Goal: Information Seeking & Learning: Check status

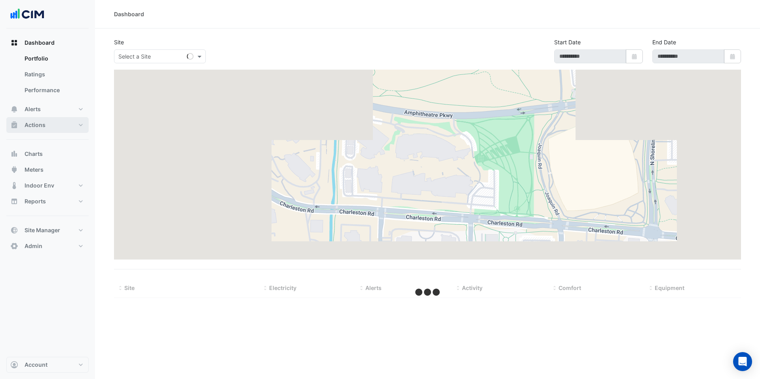
click at [40, 130] on button "Actions" at bounding box center [47, 125] width 82 height 16
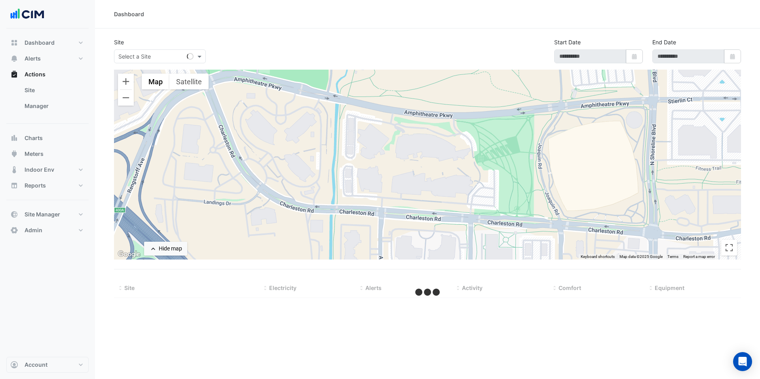
click at [58, 114] on ul "Site Manager" at bounding box center [47, 99] width 82 height 35
click at [56, 106] on link "Manager" at bounding box center [53, 106] width 70 height 16
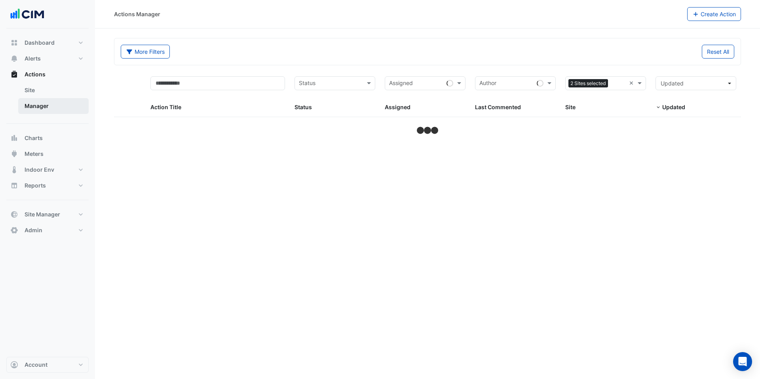
select select "***"
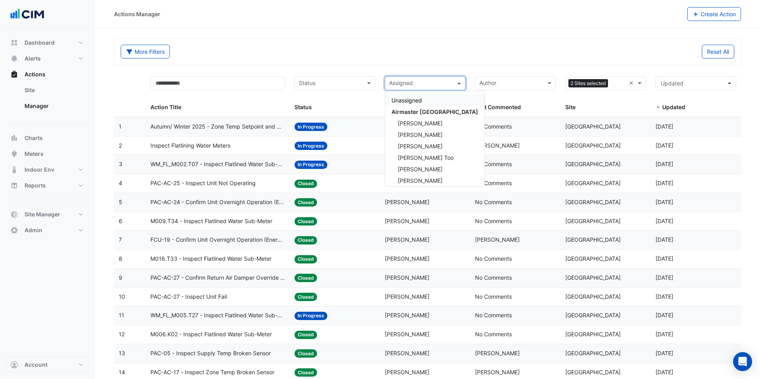
click at [446, 85] on input "text" at bounding box center [420, 84] width 63 height 9
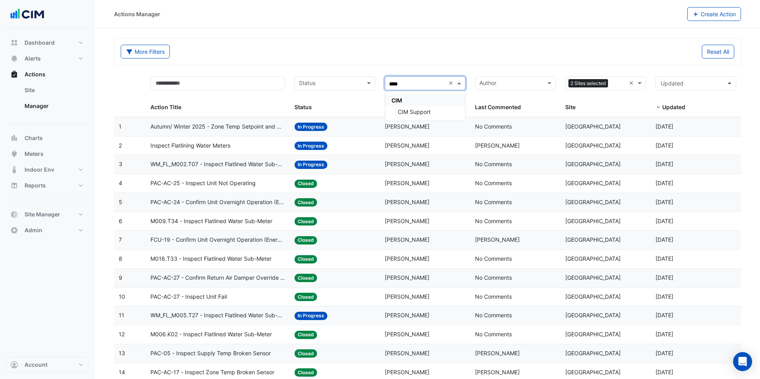
type input "*****"
drag, startPoint x: 424, startPoint y: 105, endPoint x: 419, endPoint y: 101, distance: 7.0
click at [419, 101] on div "CIM" at bounding box center [425, 100] width 80 height 11
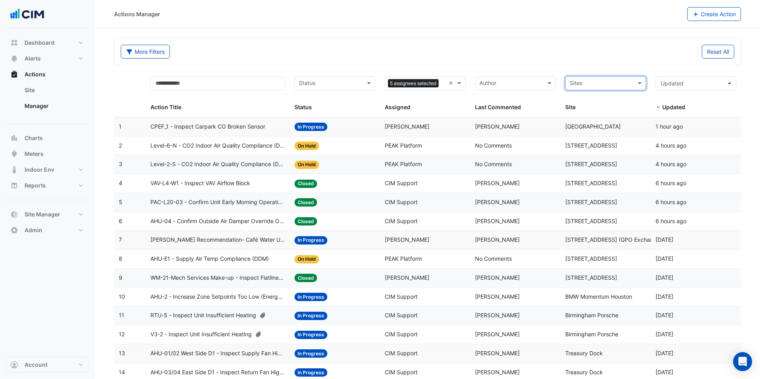
click at [341, 86] on input "text" at bounding box center [330, 84] width 63 height 9
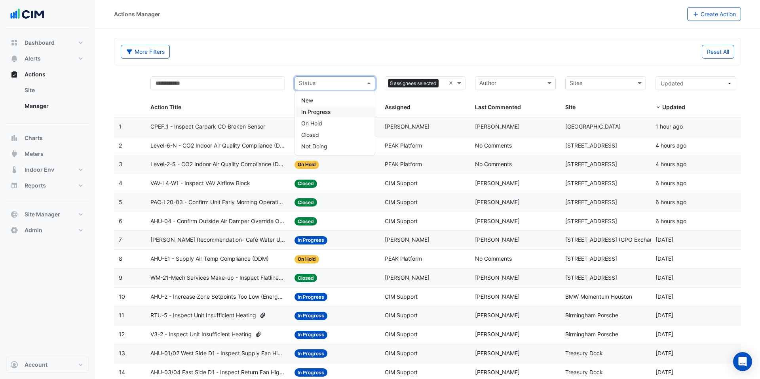
click at [333, 114] on div "In Progress" at bounding box center [335, 111] width 80 height 11
click at [337, 86] on input "text" at bounding box center [342, 84] width 25 height 9
click at [331, 95] on div "New" at bounding box center [335, 100] width 80 height 11
click at [349, 64] on div "More Filters Reset All" at bounding box center [427, 51] width 627 height 27
click at [443, 85] on input "text" at bounding box center [444, 84] width 4 height 9
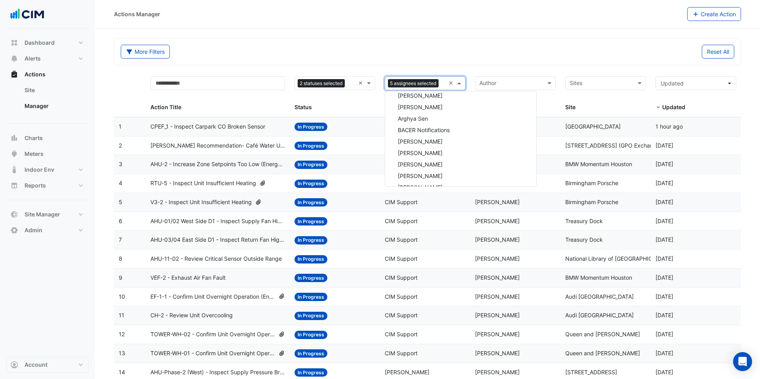
scroll to position [6937, 0]
click at [431, 132] on div "CIM" at bounding box center [460, 134] width 151 height 11
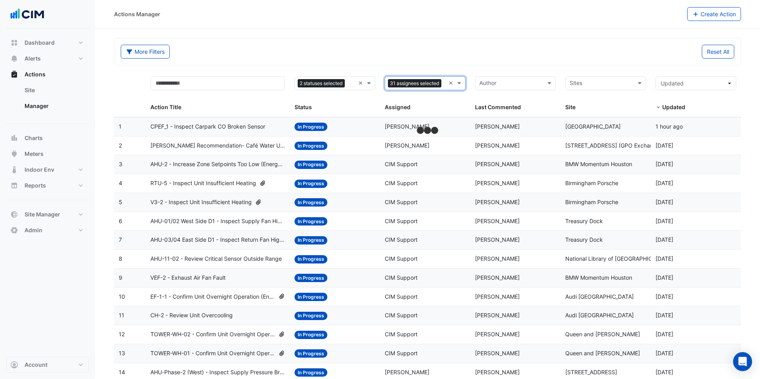
click at [444, 44] on div "More Filters Reset All" at bounding box center [427, 51] width 627 height 27
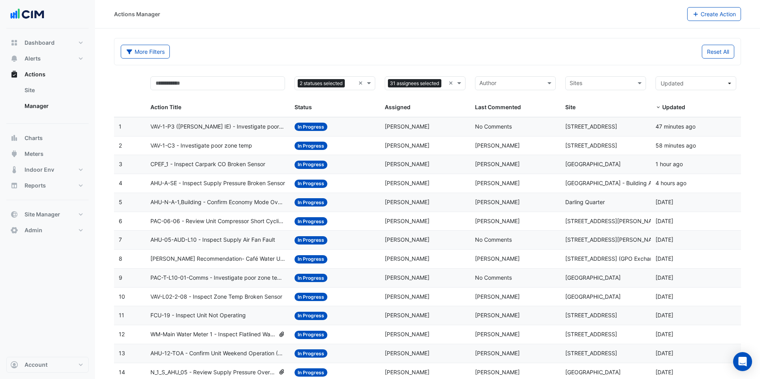
click at [225, 130] on span "VAV-1-P3 ([PERSON_NAME] IE) - Investigate poor zone temp" at bounding box center [217, 126] width 135 height 9
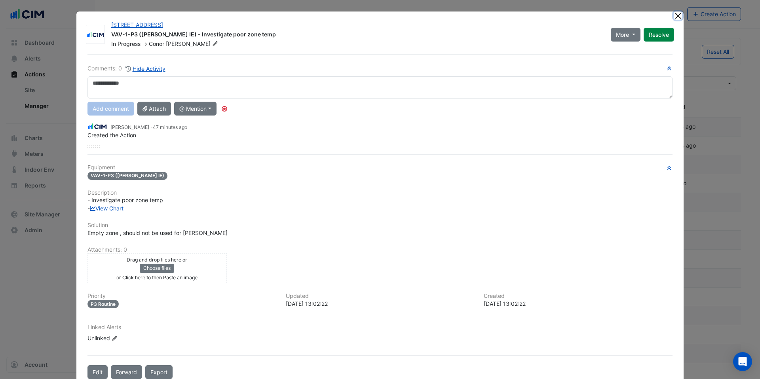
click at [677, 14] on button "Close" at bounding box center [678, 15] width 8 height 8
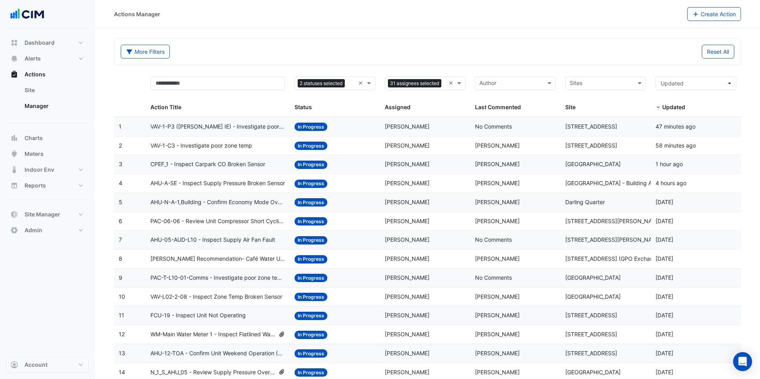
click at [238, 162] on span "CPEF_1 - Inspect Carpark CO Broken Sensor" at bounding box center [207, 164] width 115 height 9
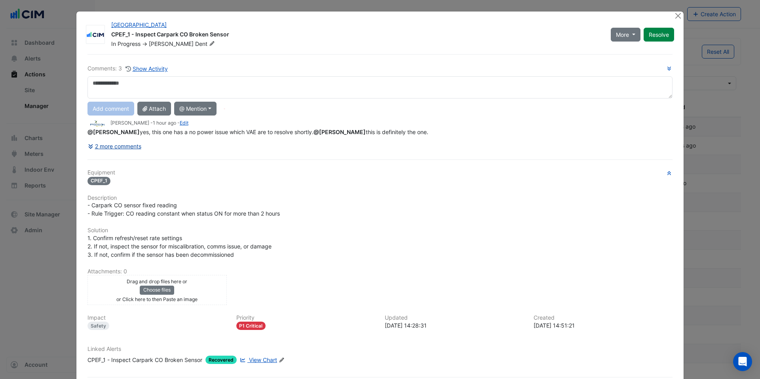
click at [133, 145] on button "2 more comments" at bounding box center [115, 146] width 54 height 14
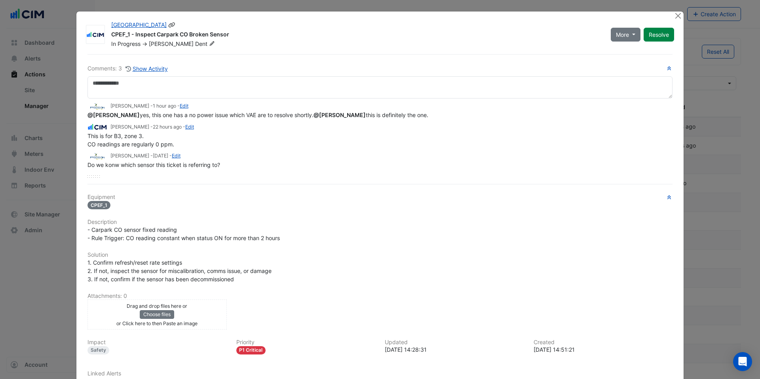
click at [210, 42] on icon at bounding box center [212, 43] width 5 height 5
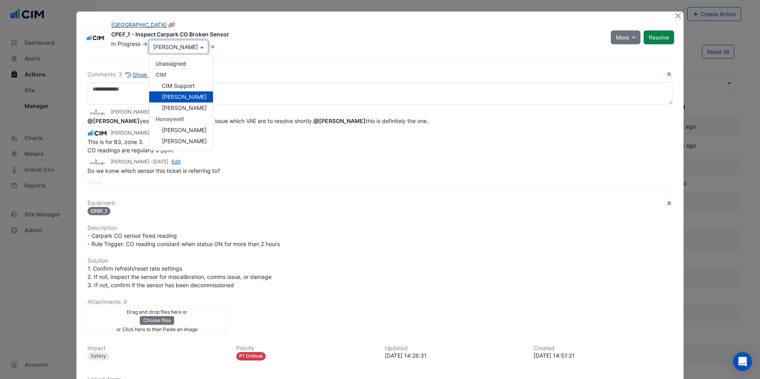
click at [182, 42] on div at bounding box center [178, 46] width 59 height 8
click at [210, 46] on icon at bounding box center [213, 46] width 6 height 5
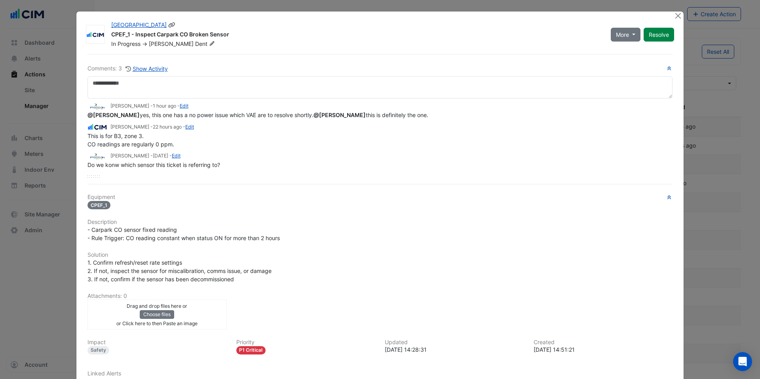
click at [311, 47] on div "In Progress -> [PERSON_NAME]" at bounding box center [356, 44] width 492 height 8
click at [684, 17] on div at bounding box center [679, 15] width 10 height 9
click at [675, 16] on button "Close" at bounding box center [678, 15] width 8 height 8
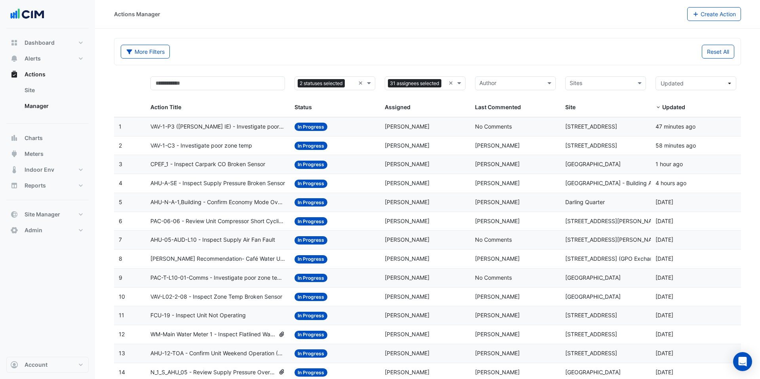
click at [260, 186] on span "AHU-A-SE - Inspect Supply Pressure Broken Sensor" at bounding box center [217, 183] width 135 height 9
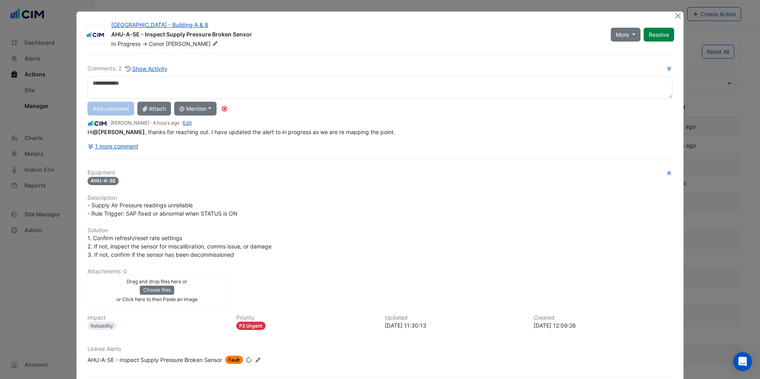
click at [139, 146] on div "Comments: 2 Show Activity Add comment Attach @ Mention [PERSON_NAME] [PERSON_NA…" at bounding box center [380, 227] width 595 height 347
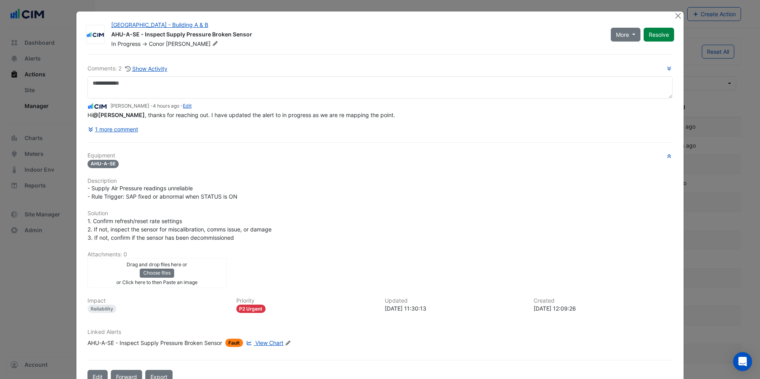
click at [678, 20] on div at bounding box center [679, 15] width 10 height 9
click at [681, 19] on button "Close" at bounding box center [678, 15] width 8 height 8
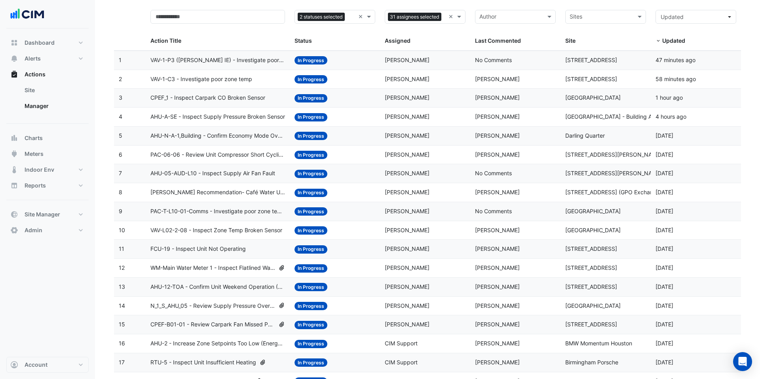
scroll to position [75, 0]
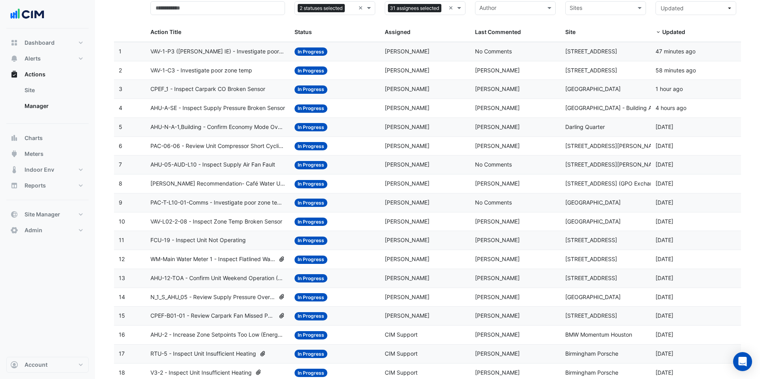
click at [411, 171] on datatable-body-cell "Assigned: [PERSON_NAME]" at bounding box center [425, 165] width 90 height 19
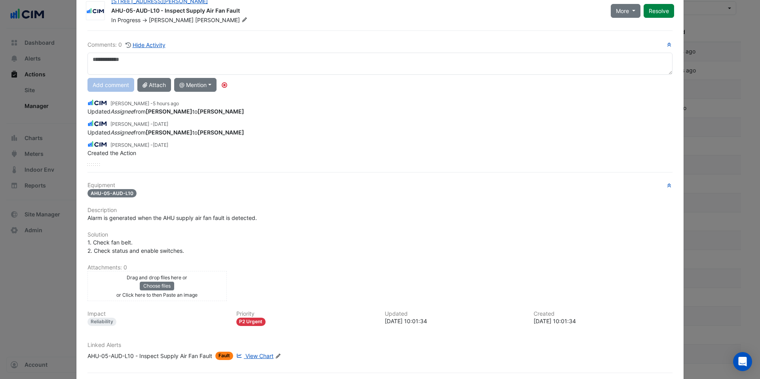
scroll to position [0, 0]
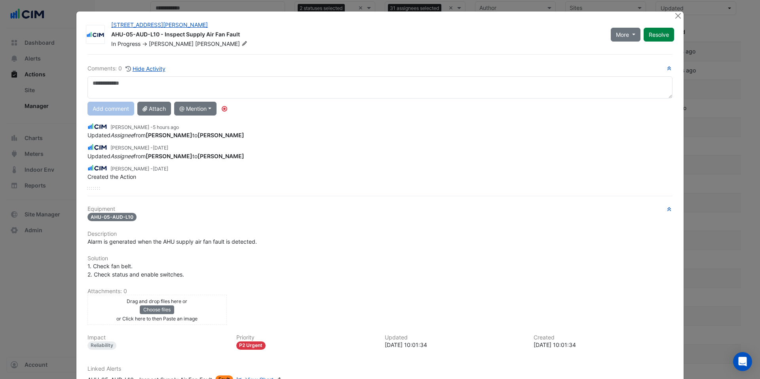
click at [683, 15] on div at bounding box center [679, 15] width 10 height 9
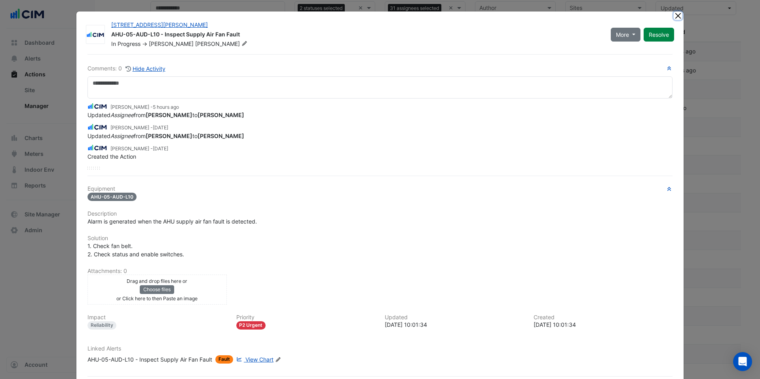
click at [679, 15] on button "Close" at bounding box center [678, 15] width 8 height 8
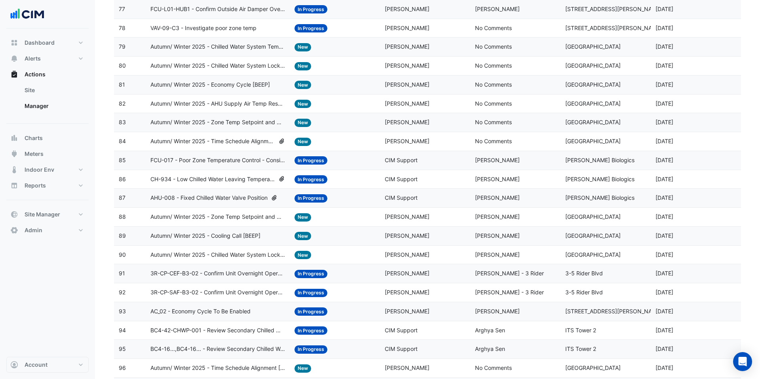
scroll to position [1650, 0]
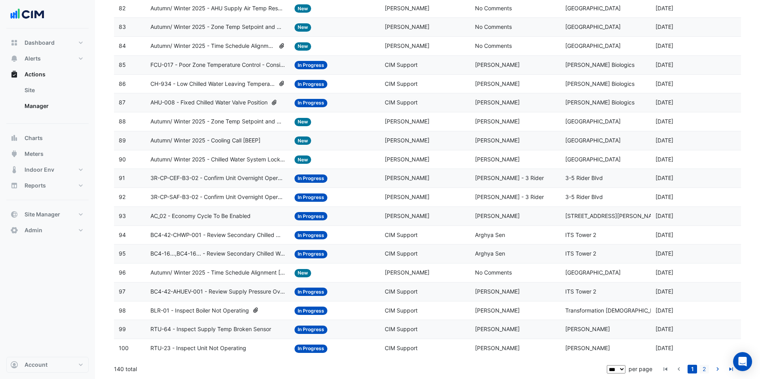
click at [708, 371] on link "2" at bounding box center [705, 369] width 10 height 9
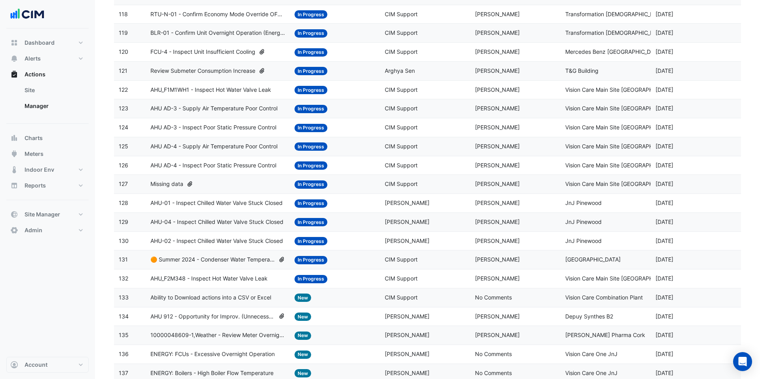
scroll to position [427, 0]
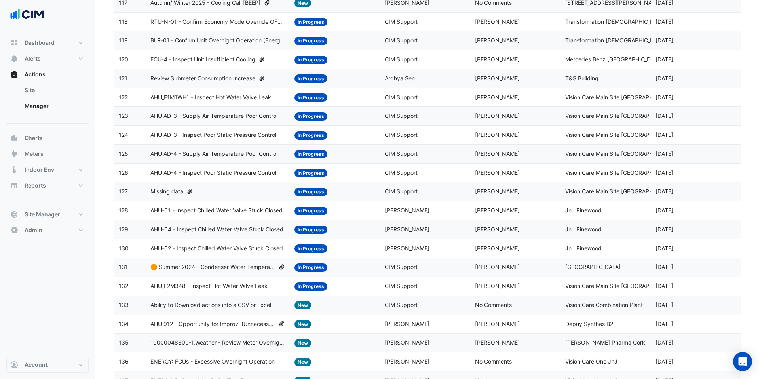
click at [252, 267] on span "🟠 Summer 2024 - Condenser Water Temperature Reset (Wet Bulb) [BEEP]" at bounding box center [212, 267] width 125 height 9
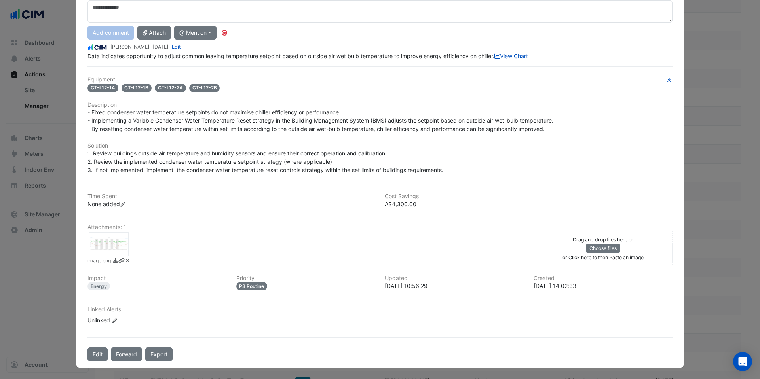
scroll to position [0, 0]
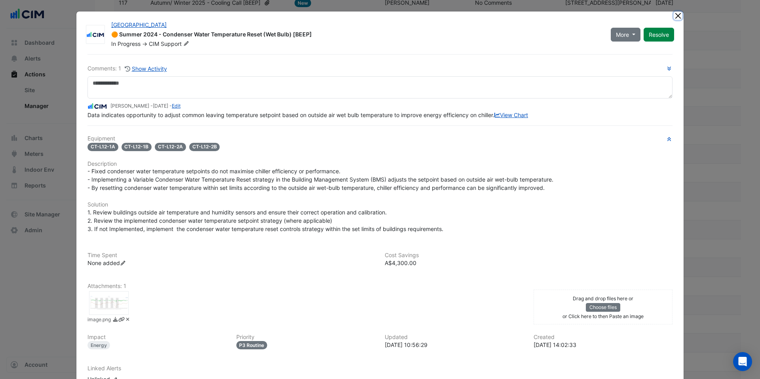
click at [676, 18] on button "Close" at bounding box center [678, 15] width 8 height 8
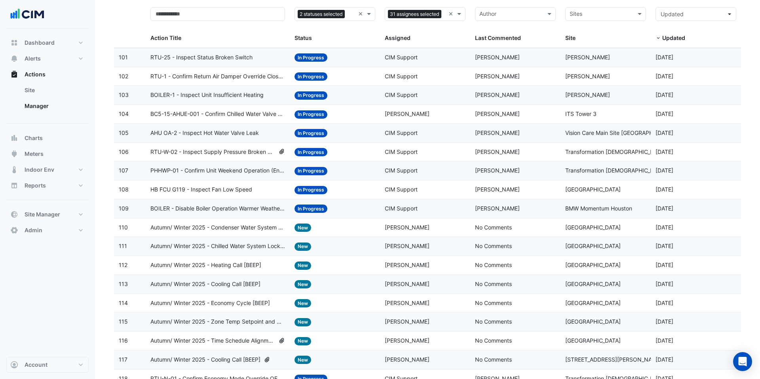
scroll to position [51, 0]
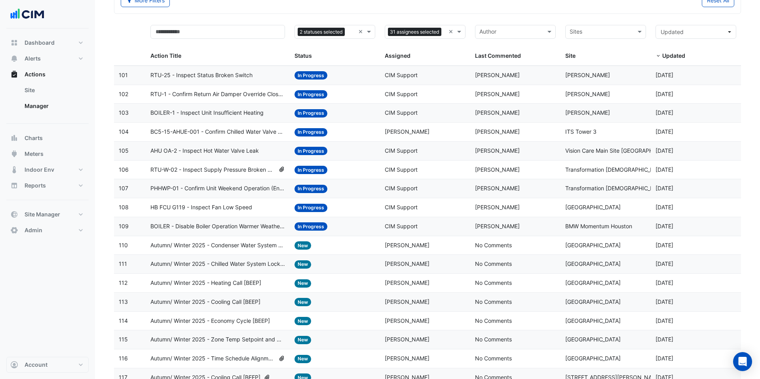
click at [261, 132] on span "BC5-15-AHUE-001 - Confirm Chilled Water Valve Override Open (Energy Waste)" at bounding box center [217, 132] width 135 height 9
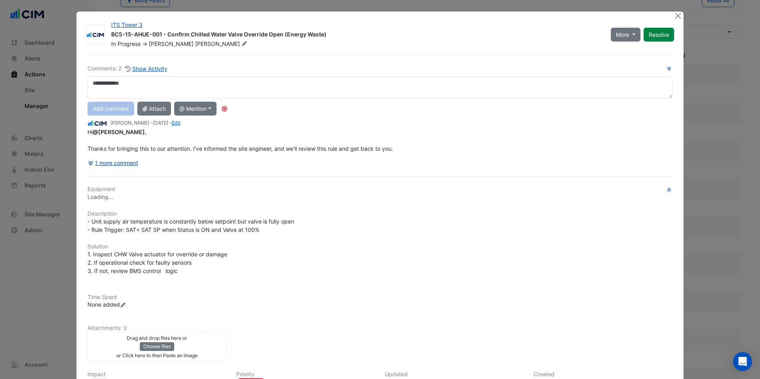
click at [128, 164] on div "Comments: 2 Show Activity Add comment Attach @ Mention ACES Air [PERSON_NAME] […" at bounding box center [380, 255] width 595 height 403
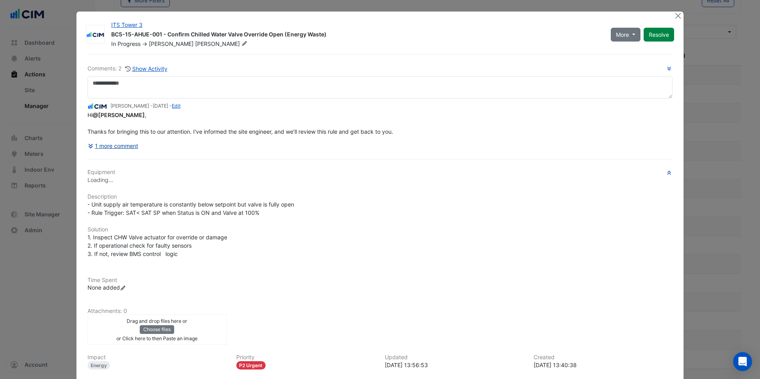
click at [133, 145] on button "1 more comment" at bounding box center [113, 146] width 51 height 14
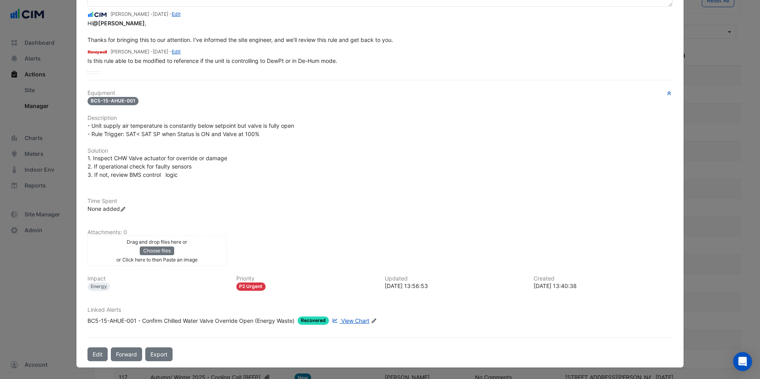
scroll to position [0, 0]
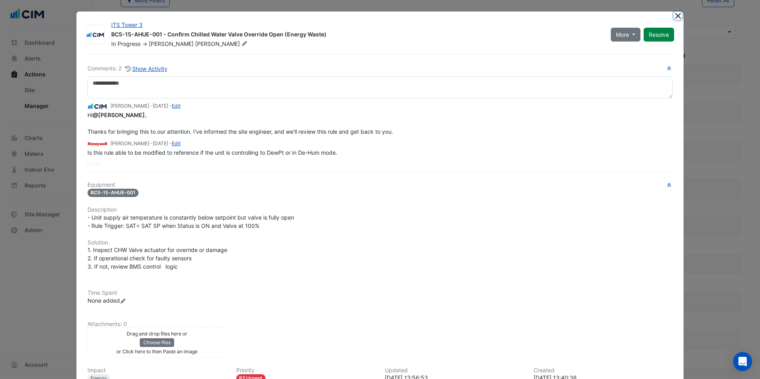
click at [678, 17] on button "Close" at bounding box center [678, 15] width 8 height 8
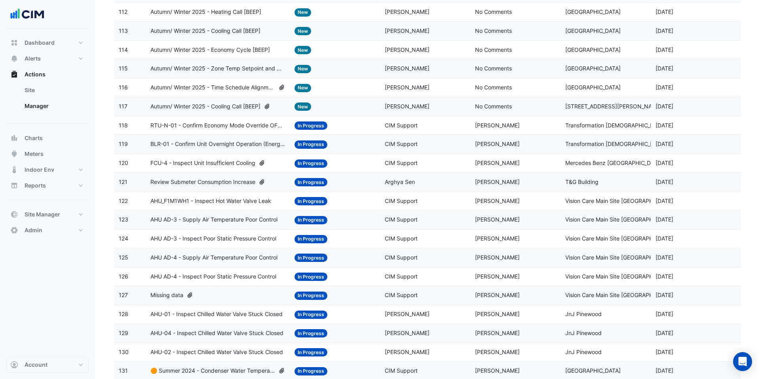
scroll to position [516, 0]
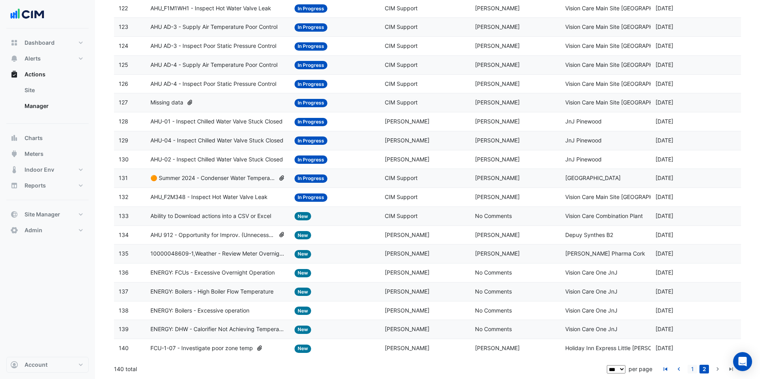
click at [694, 371] on link "1" at bounding box center [693, 369] width 10 height 9
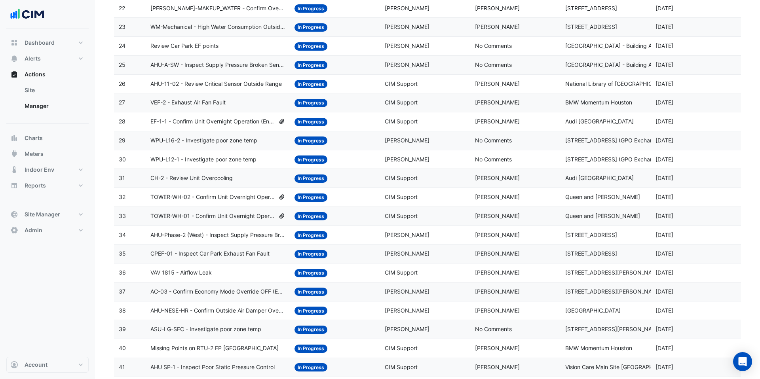
scroll to position [520, 0]
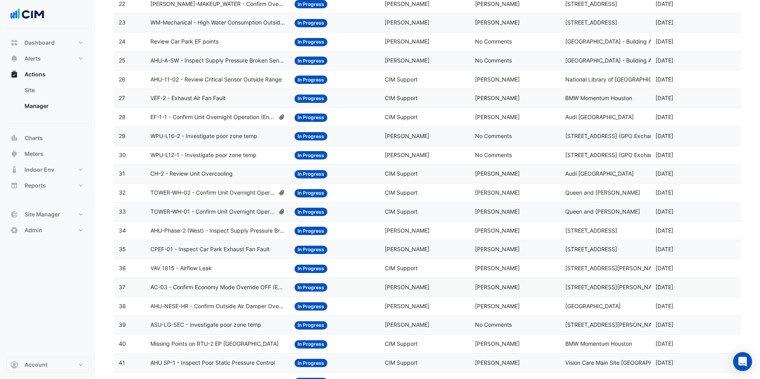
click at [512, 80] on span "[PERSON_NAME]" at bounding box center [497, 79] width 45 height 7
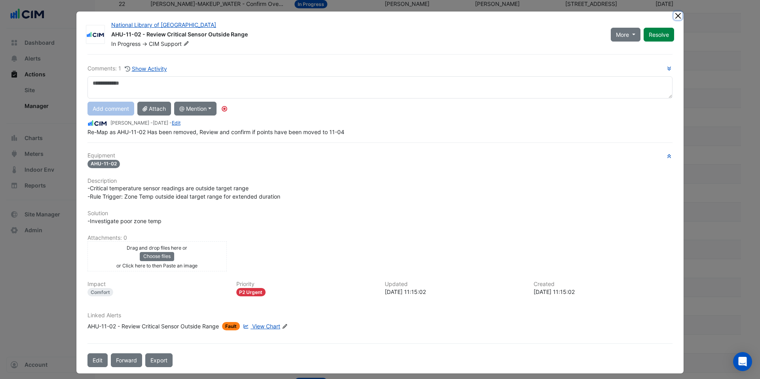
click at [681, 14] on button "Close" at bounding box center [678, 15] width 8 height 8
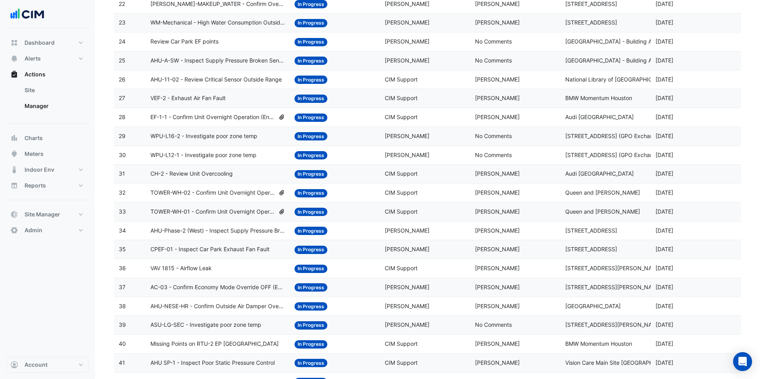
click at [482, 191] on span "[PERSON_NAME]" at bounding box center [497, 192] width 45 height 7
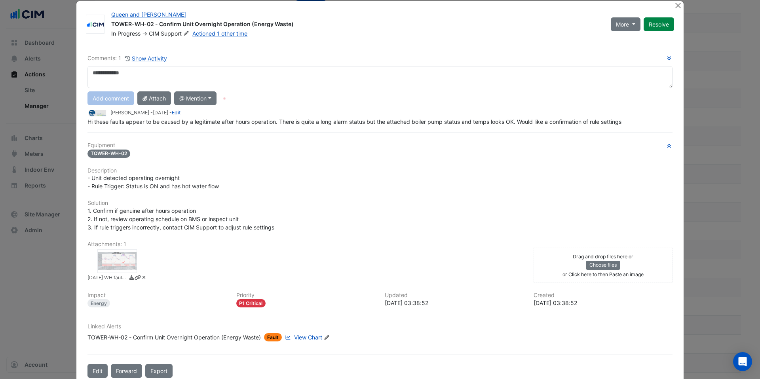
scroll to position [0, 0]
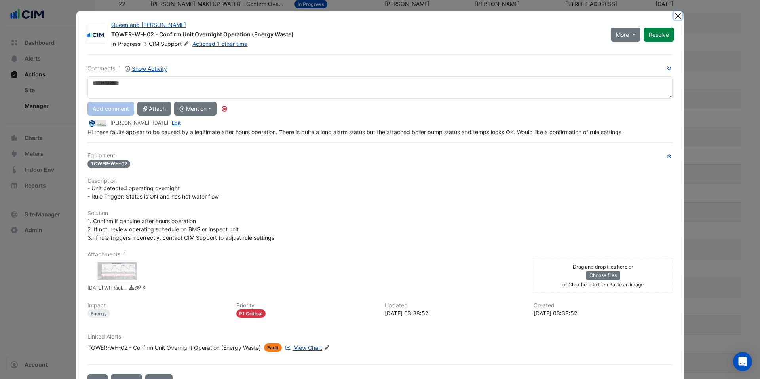
click at [681, 18] on button "Close" at bounding box center [678, 15] width 8 height 8
